Goal: Find specific page/section: Find specific page/section

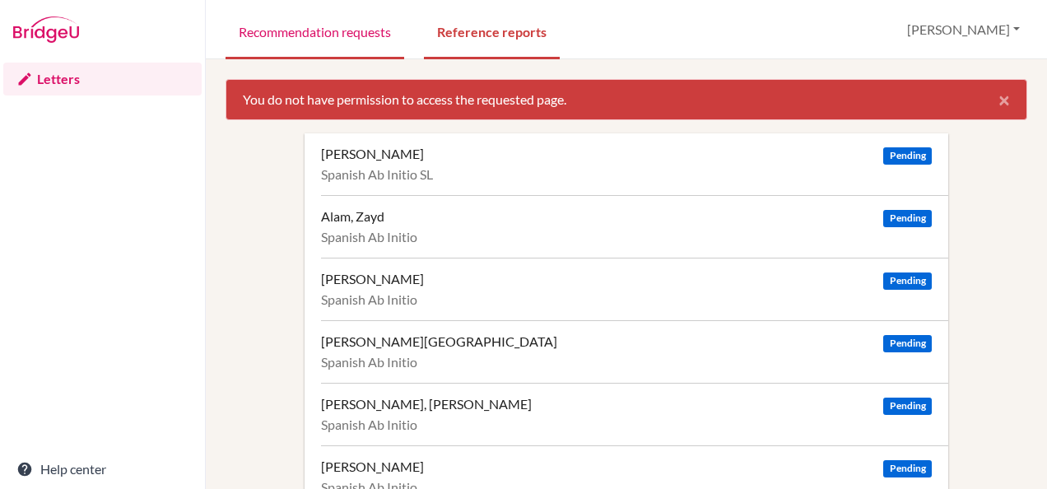
click at [309, 36] on link "Recommendation requests" at bounding box center [315, 30] width 179 height 57
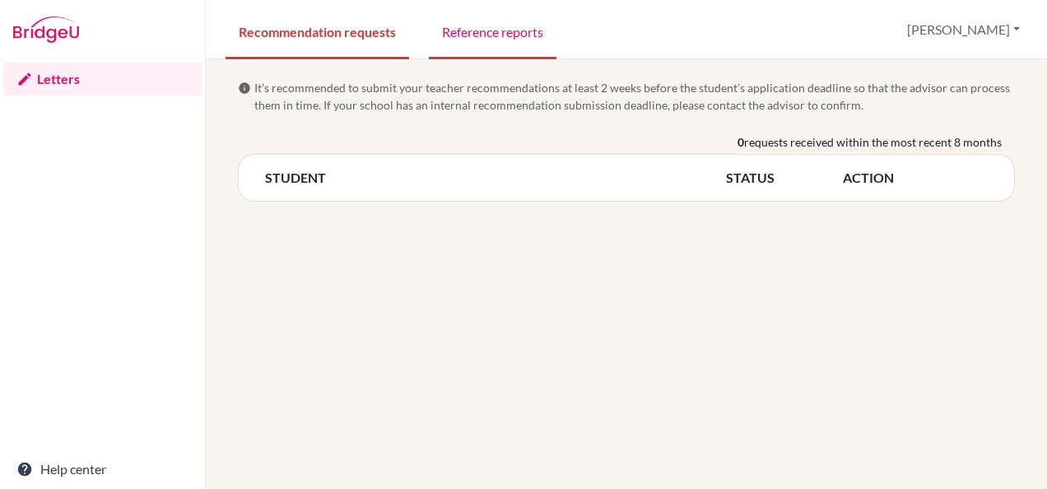
click at [533, 25] on link "Reference reports" at bounding box center [493, 30] width 128 height 57
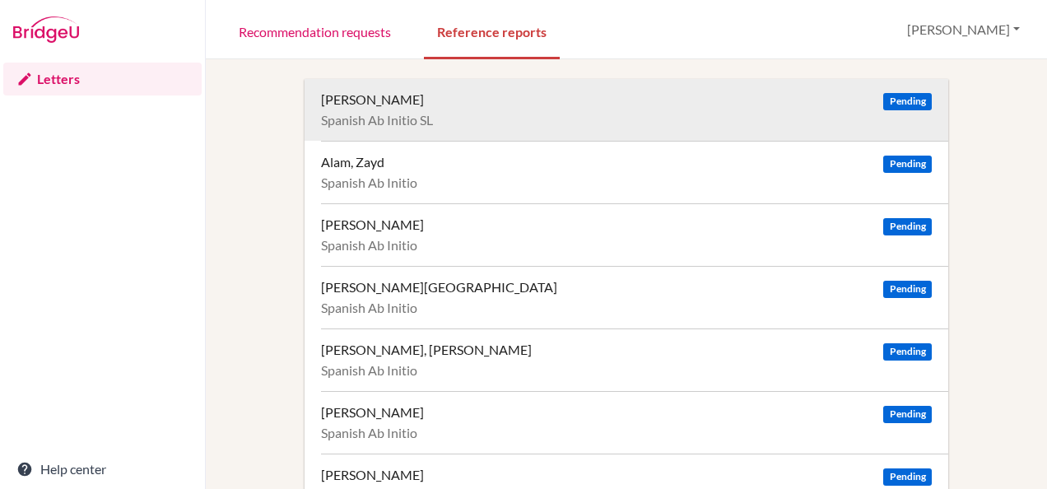
click at [382, 102] on div "Aggarwal, Ashriti" at bounding box center [372, 99] width 103 height 16
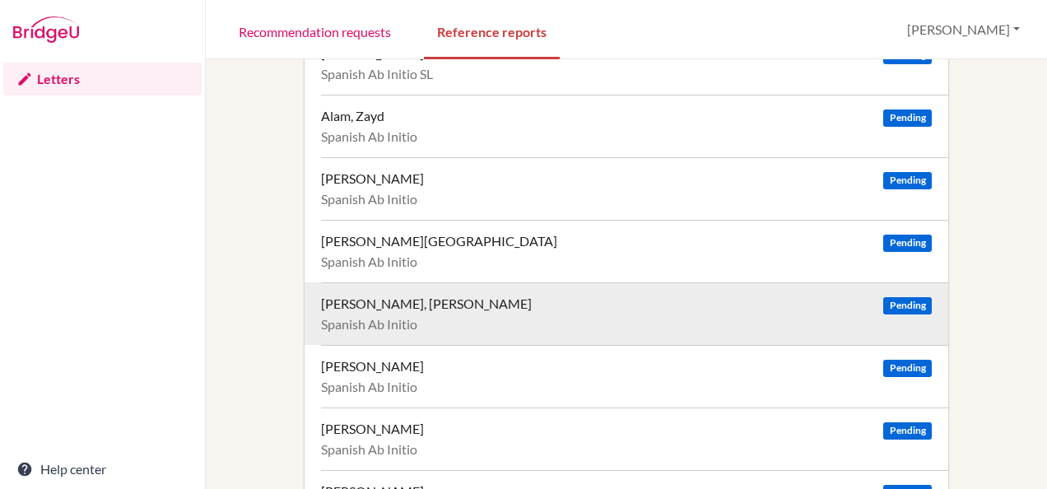
scroll to position [51, 0]
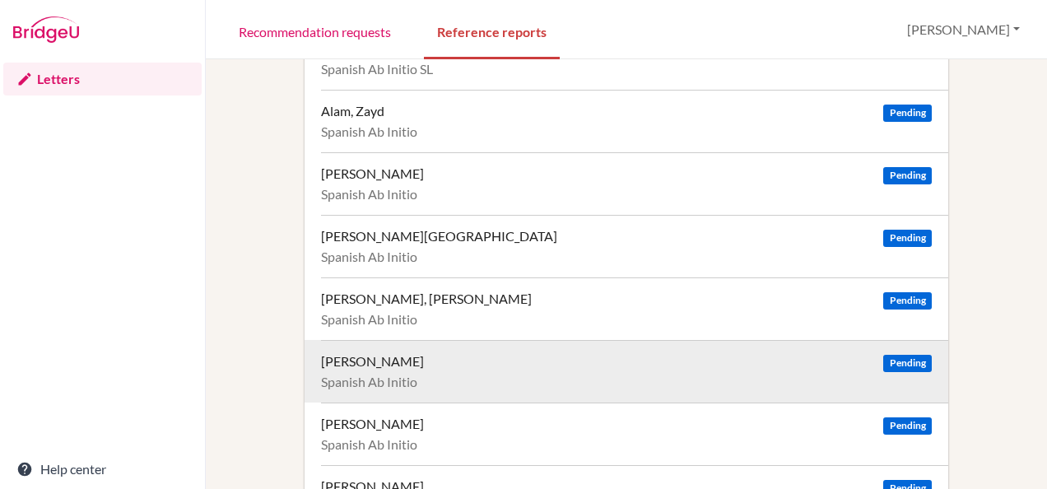
click at [404, 354] on div "Daruwalla, Anahita" at bounding box center [372, 361] width 103 height 16
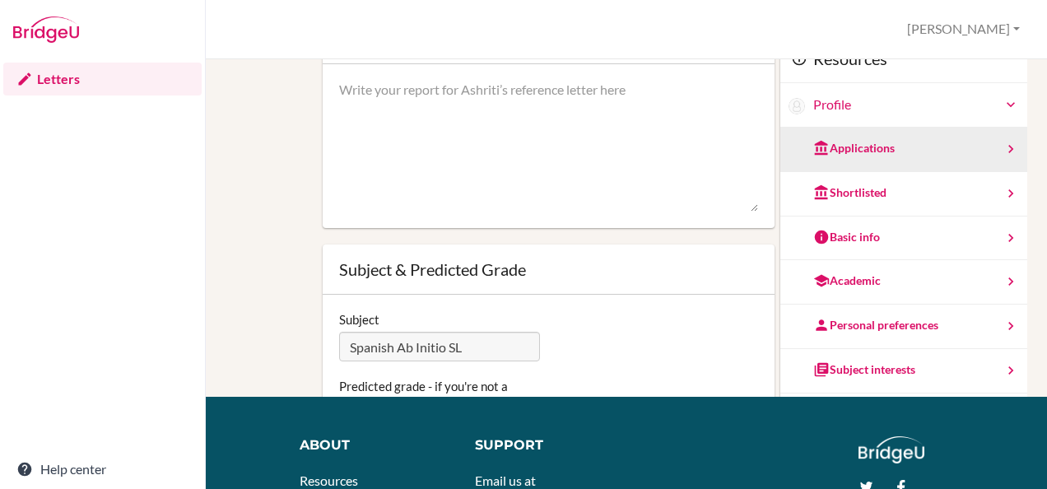
click at [933, 149] on div "Applications" at bounding box center [903, 150] width 247 height 44
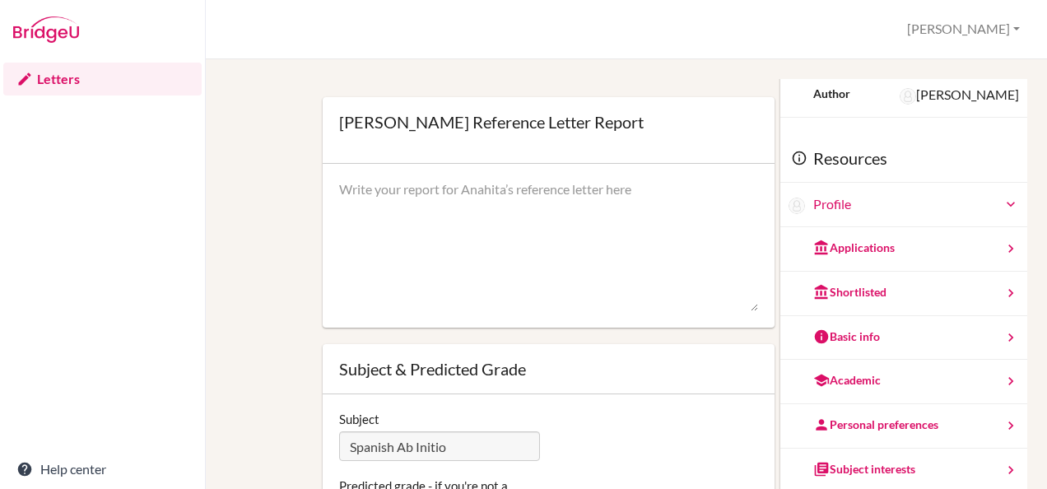
scroll to position [63, 0]
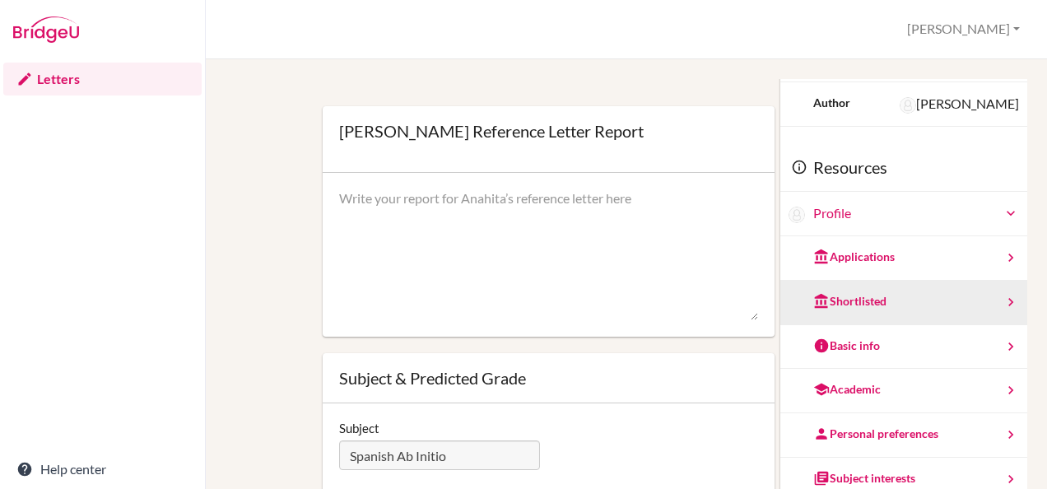
click at [854, 296] on div "Shortlisted" at bounding box center [849, 301] width 73 height 16
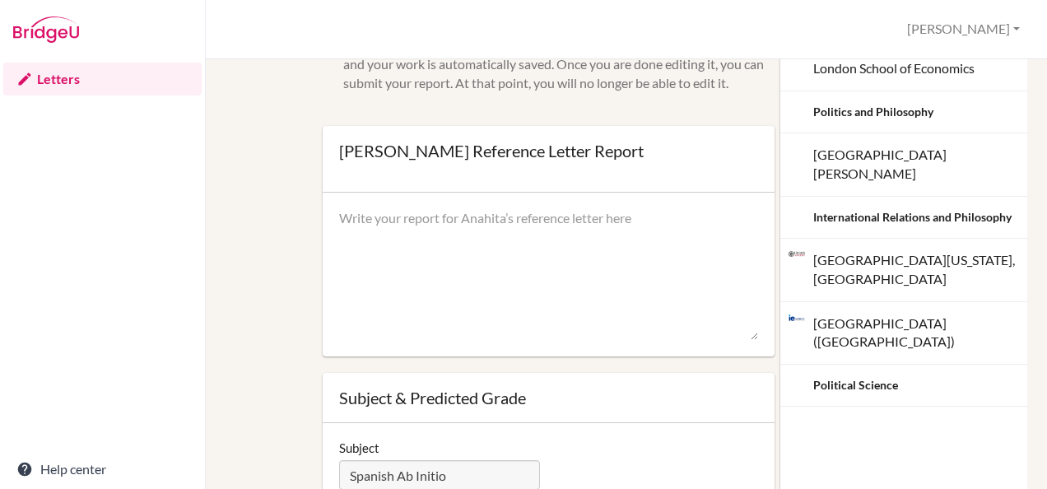
scroll to position [0, 0]
